Goal: Information Seeking & Learning: Learn about a topic

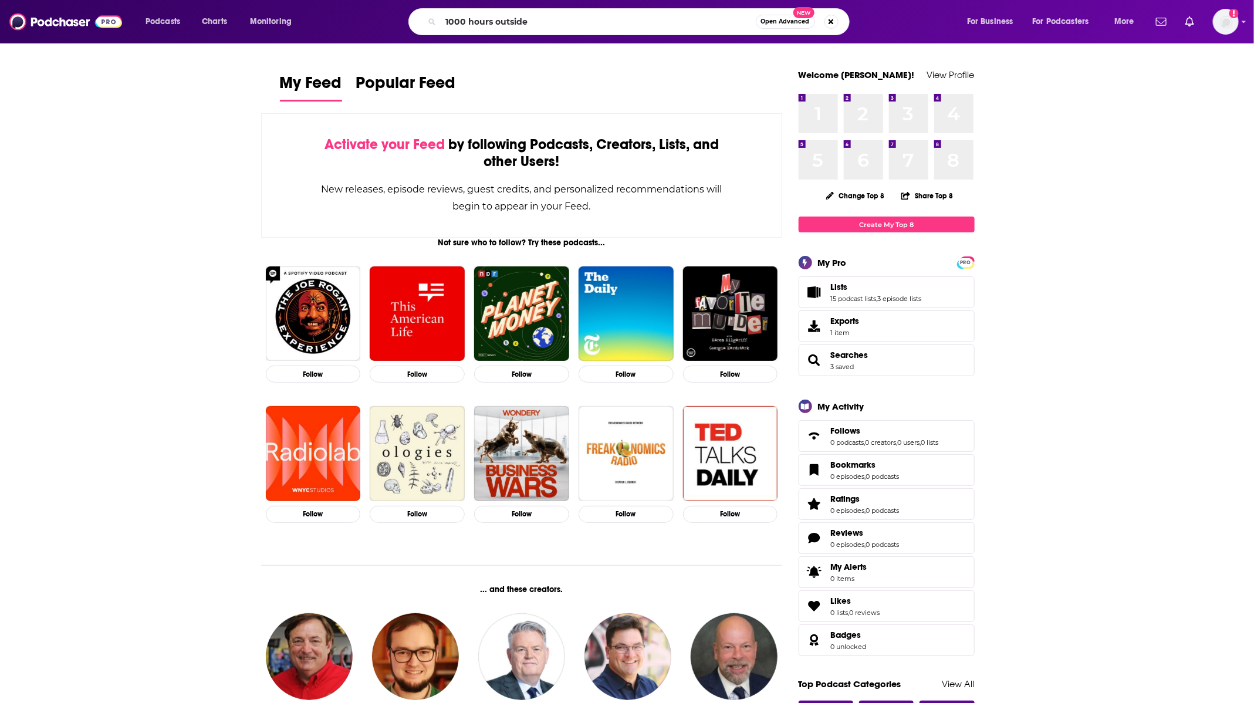
type input "1000 hours outside"
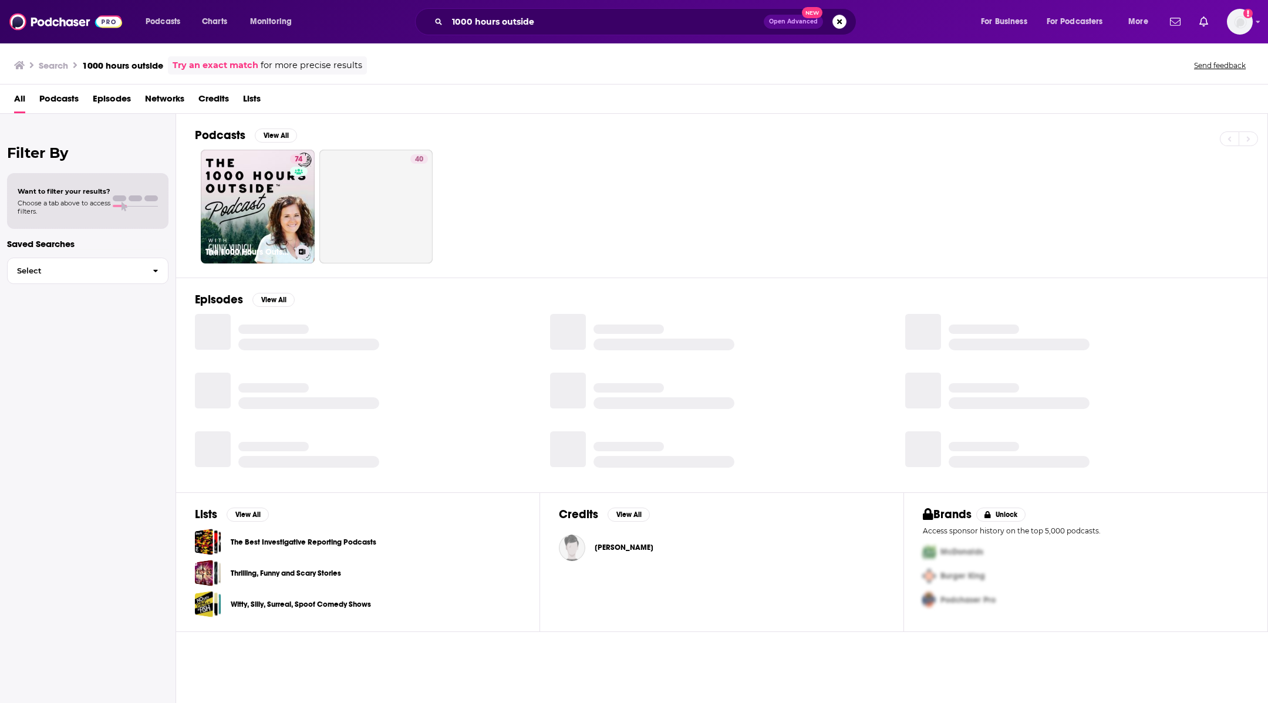
click at [241, 201] on link "74 The 1000 Hours Outside Podcast" at bounding box center [258, 207] width 114 height 114
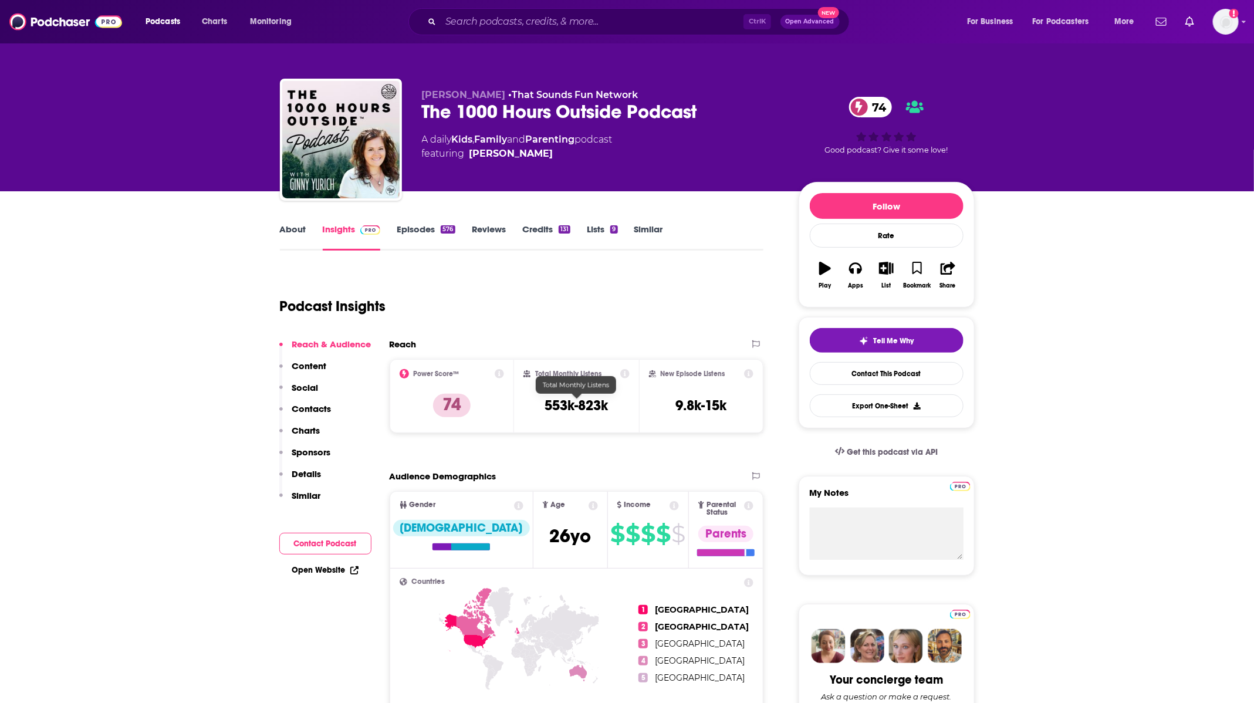
click at [582, 405] on h3 "553k-823k" at bounding box center [576, 406] width 63 height 18
copy div "553k-823k"
